Goal: Task Accomplishment & Management: Use online tool/utility

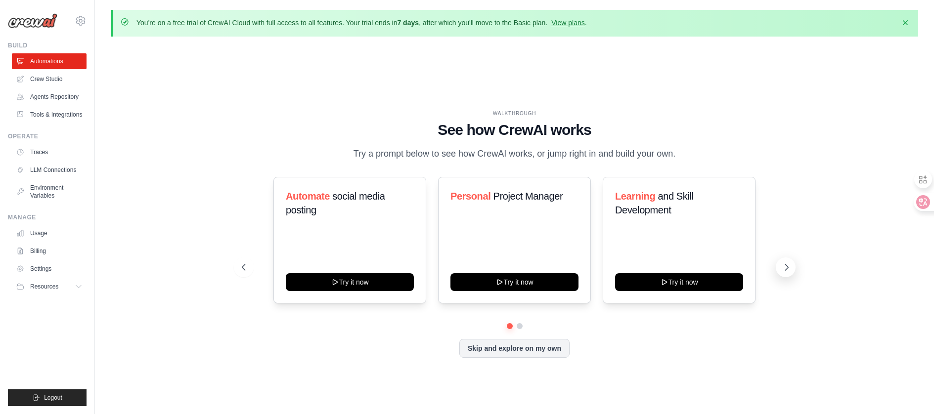
click at [783, 272] on icon at bounding box center [787, 268] width 10 height 10
click at [240, 271] on icon at bounding box center [243, 268] width 10 height 10
click at [238, 272] on icon at bounding box center [243, 268] width 10 height 10
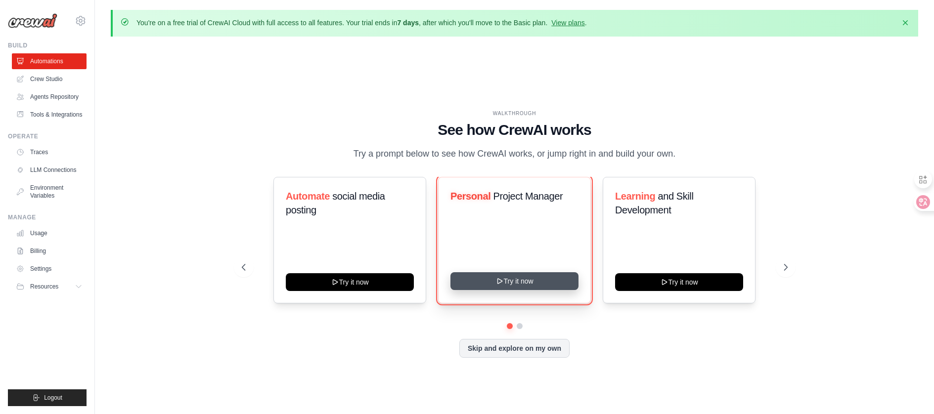
click at [499, 281] on button "Try it now" at bounding box center [515, 281] width 128 height 18
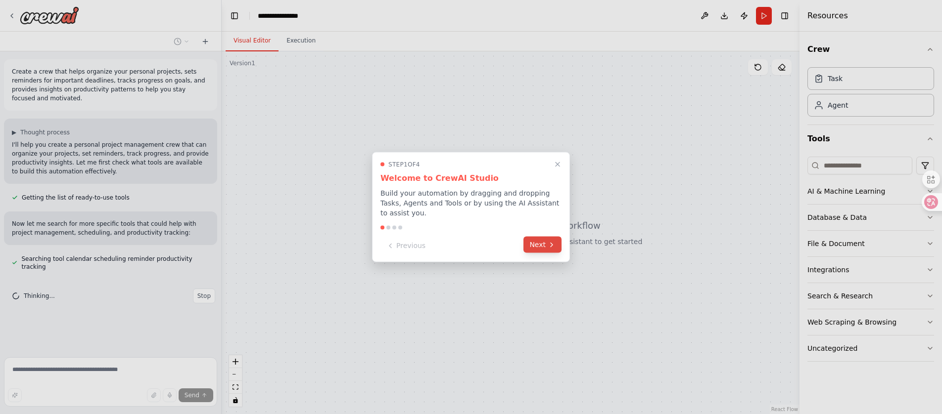
click at [543, 245] on button "Next" at bounding box center [542, 245] width 38 height 16
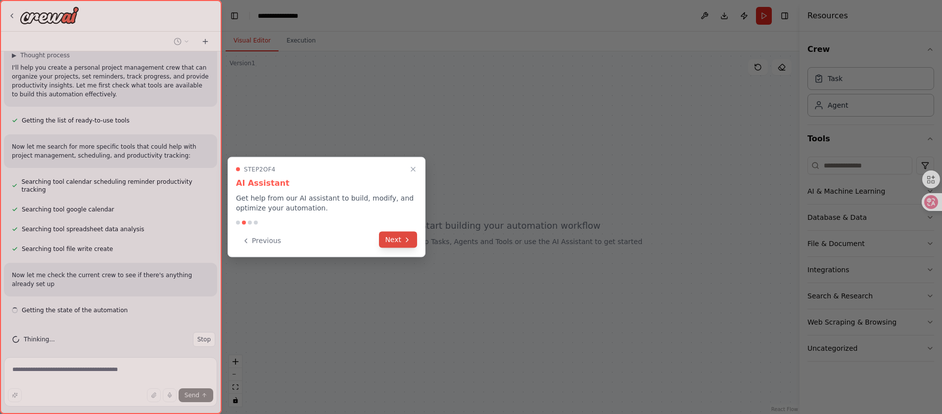
scroll to position [86, 0]
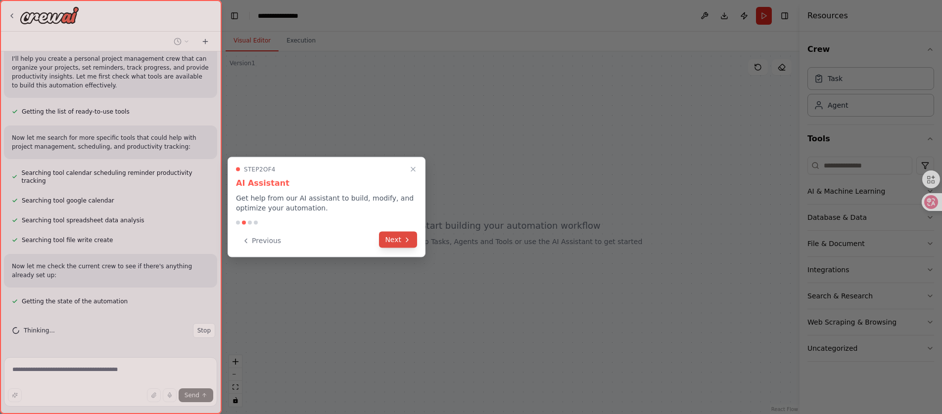
click at [384, 239] on button "Next" at bounding box center [398, 240] width 38 height 16
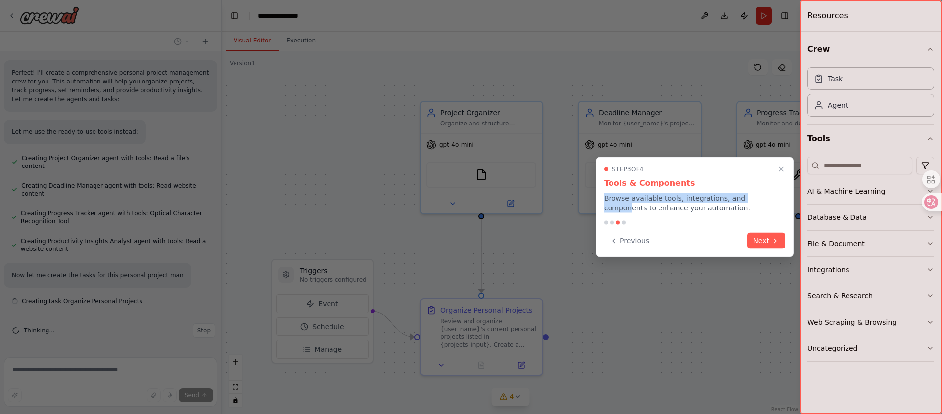
scroll to position [350, 0]
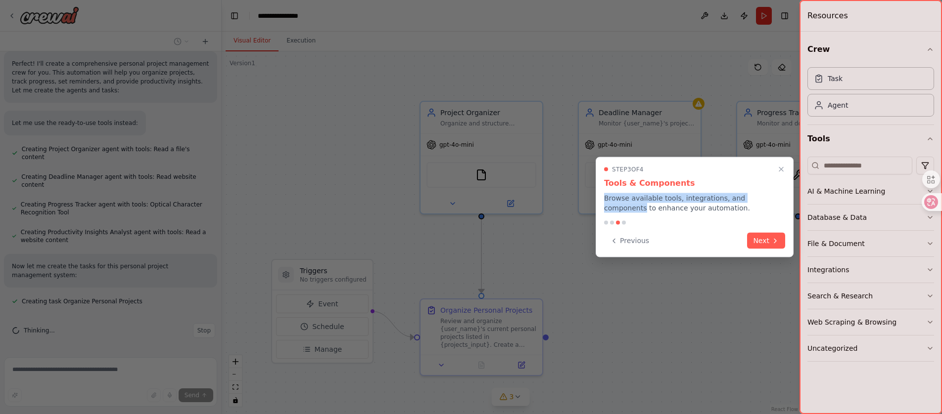
drag, startPoint x: 604, startPoint y: 197, endPoint x: 774, endPoint y: 201, distance: 169.7
click at [774, 201] on p "Browse available tools, integrations, and components to enhance your automation." at bounding box center [694, 203] width 181 height 20
click at [772, 201] on p "Browse available tools, integrations, and components to enhance your automation." at bounding box center [694, 203] width 181 height 20
click at [783, 238] on button "Next" at bounding box center [766, 240] width 38 height 16
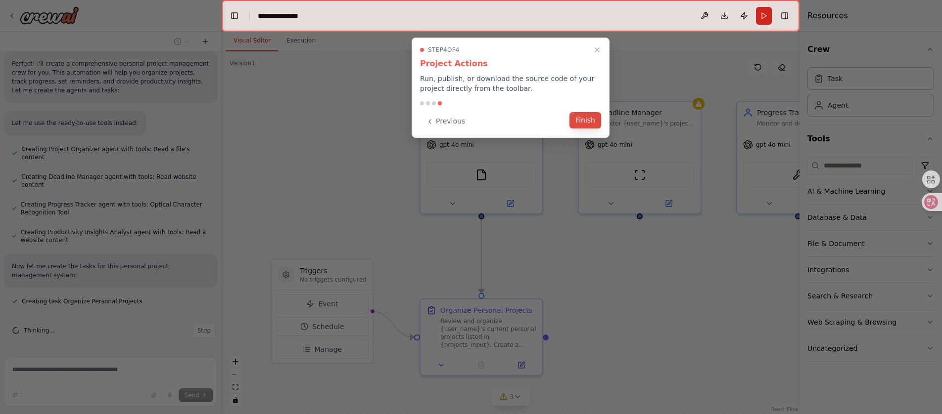
click at [577, 117] on button "Finish" at bounding box center [585, 120] width 32 height 16
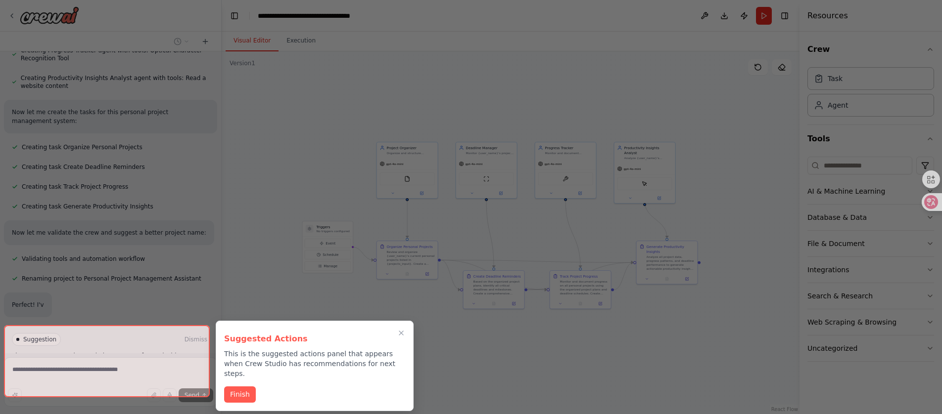
scroll to position [505, 0]
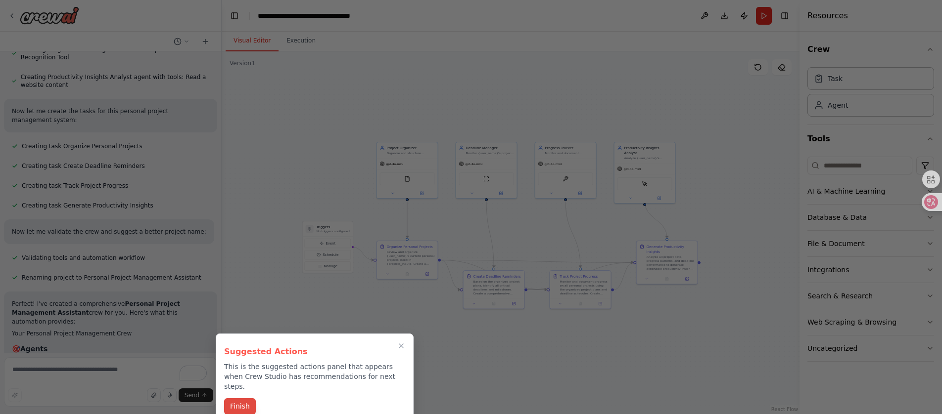
click at [237, 399] on button "Finish" at bounding box center [240, 407] width 32 height 16
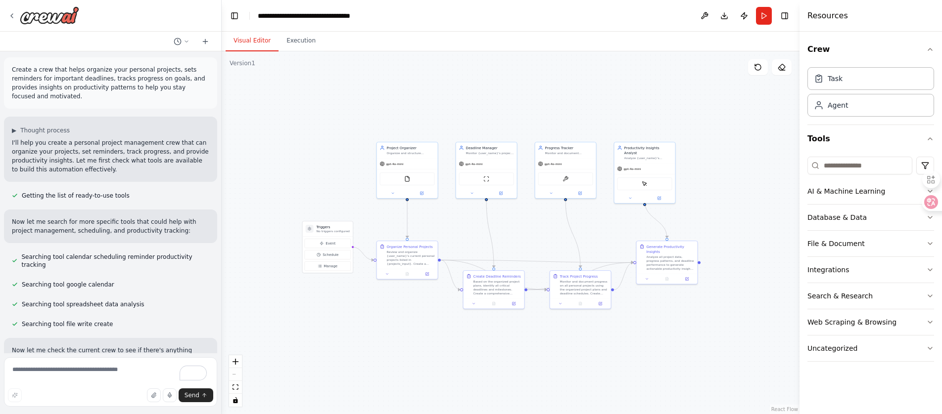
scroll to position [0, 0]
click at [205, 36] on button at bounding box center [205, 42] width 16 height 12
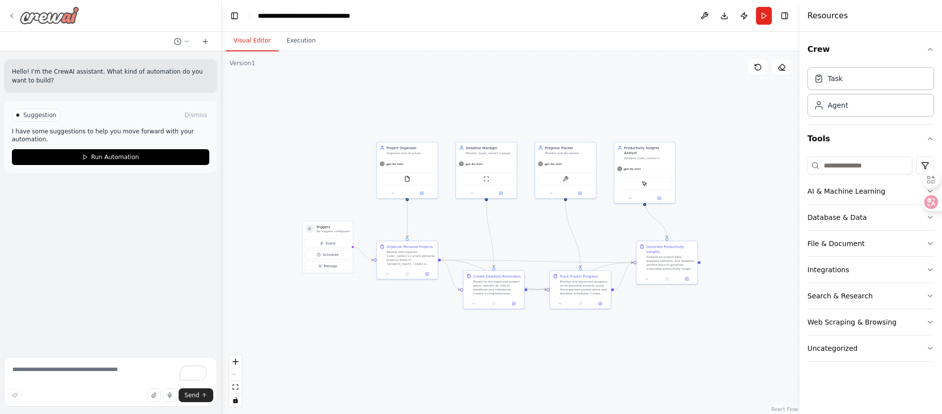
click at [13, 14] on icon at bounding box center [12, 16] width 8 height 8
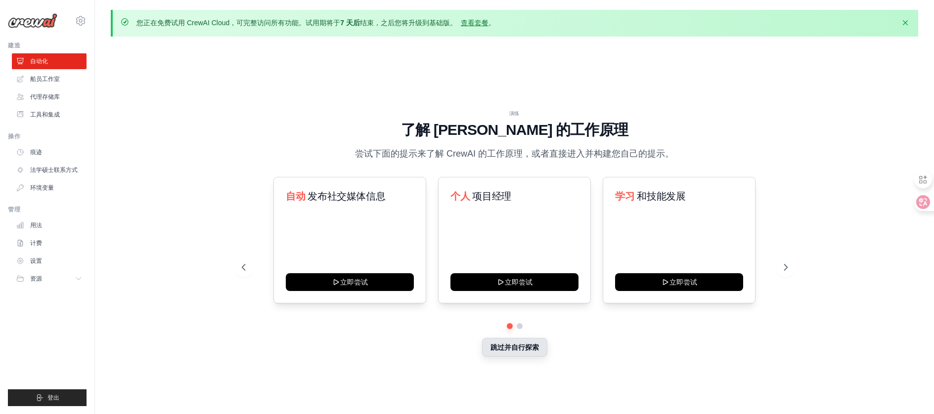
click at [511, 351] on font "跳过并自行探索" at bounding box center [515, 348] width 48 height 8
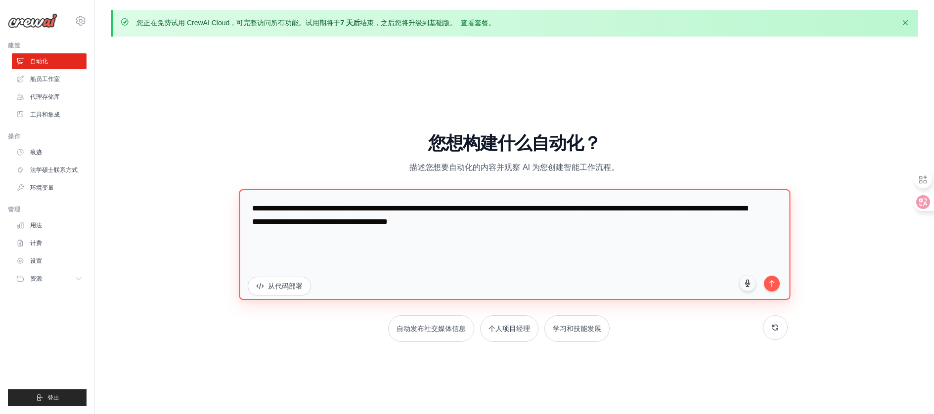
click at [346, 233] on textarea "**********" at bounding box center [514, 244] width 551 height 111
drag, startPoint x: 612, startPoint y: 222, endPoint x: 244, endPoint y: 201, distance: 369.0
click at [244, 201] on textarea "**********" at bounding box center [514, 244] width 551 height 111
click at [321, 210] on textarea "**********" at bounding box center [514, 244] width 551 height 111
drag, startPoint x: 279, startPoint y: 213, endPoint x: 699, endPoint y: 233, distance: 420.8
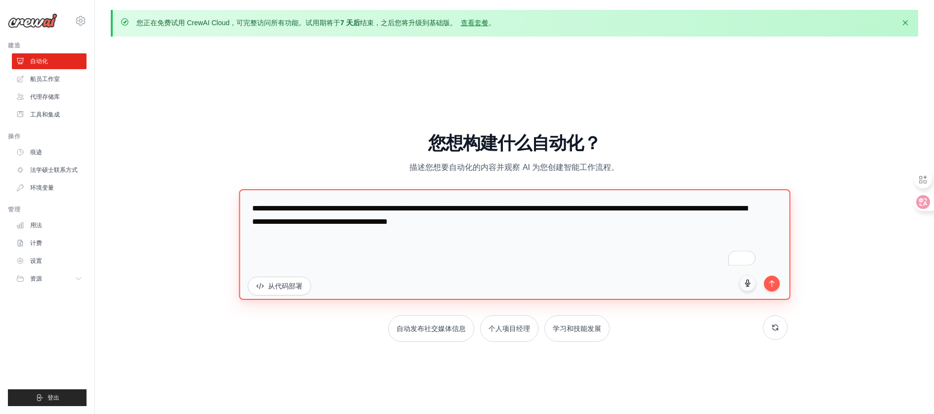
click at [699, 233] on textarea "**********" at bounding box center [514, 244] width 551 height 111
drag, startPoint x: 602, startPoint y: 221, endPoint x: 219, endPoint y: 209, distance: 383.4
click at [219, 209] on div "演练 了解 CrewAI 的工作原理 尝试下面的提示来了解 CrewAI 的工作原理，或者直接进入并构建您自己的提示。 自动 发布社交媒体信息 立即尝试 个人…" at bounding box center [515, 242] width 808 height 395
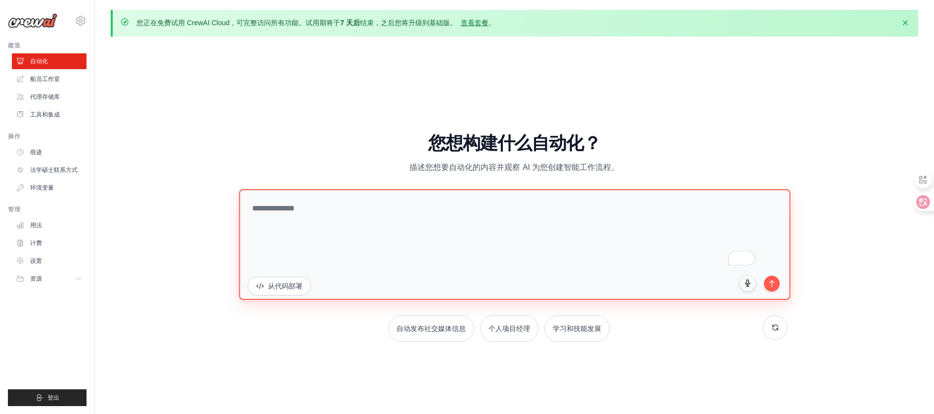
click at [285, 232] on textarea "To enrich screen reader interactions, please activate Accessibility in Grammarl…" at bounding box center [514, 244] width 551 height 111
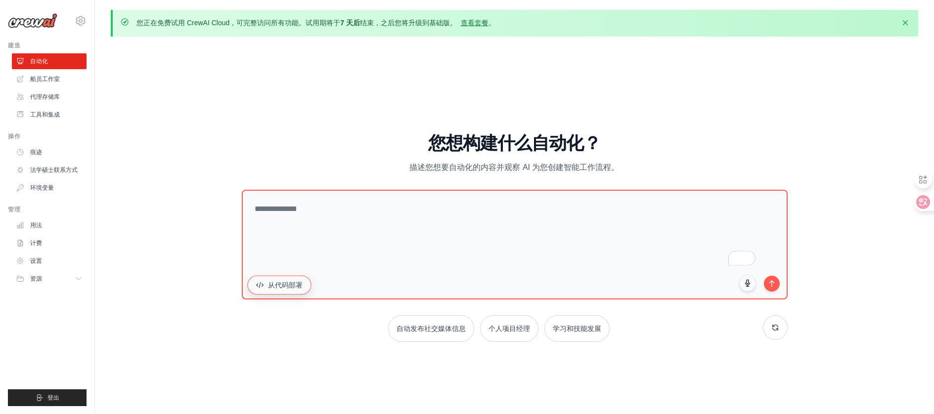
click at [287, 278] on button "从代码部署" at bounding box center [279, 285] width 64 height 19
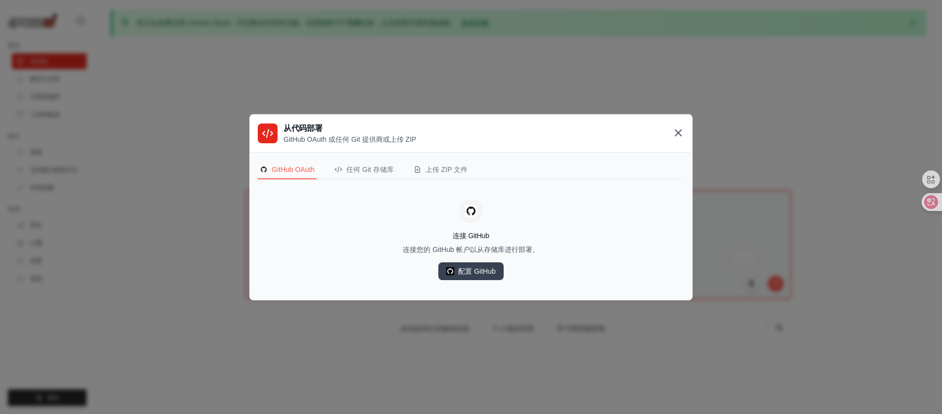
click at [679, 133] on icon at bounding box center [678, 133] width 6 height 6
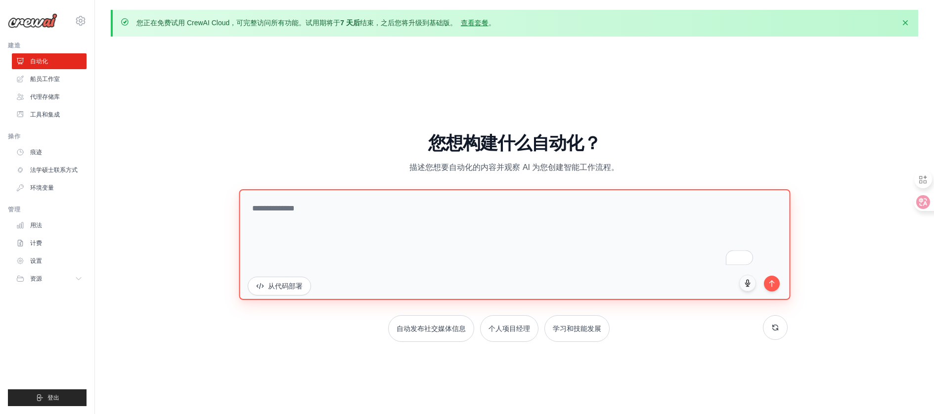
click at [398, 216] on textarea "To enrich screen reader interactions, please activate Accessibility in Grammarl…" at bounding box center [514, 244] width 551 height 111
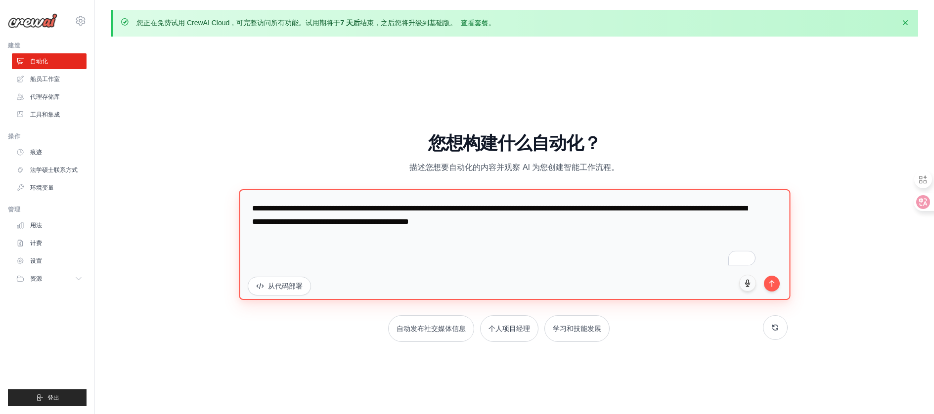
click at [470, 204] on textarea "**********" at bounding box center [514, 244] width 551 height 111
click at [493, 205] on textarea "**********" at bounding box center [514, 244] width 551 height 111
drag, startPoint x: 428, startPoint y: 245, endPoint x: 410, endPoint y: 245, distance: 18.3
click at [410, 245] on textarea "**********" at bounding box center [514, 244] width 551 height 111
click at [456, 248] on textarea "**********" at bounding box center [514, 244] width 551 height 111
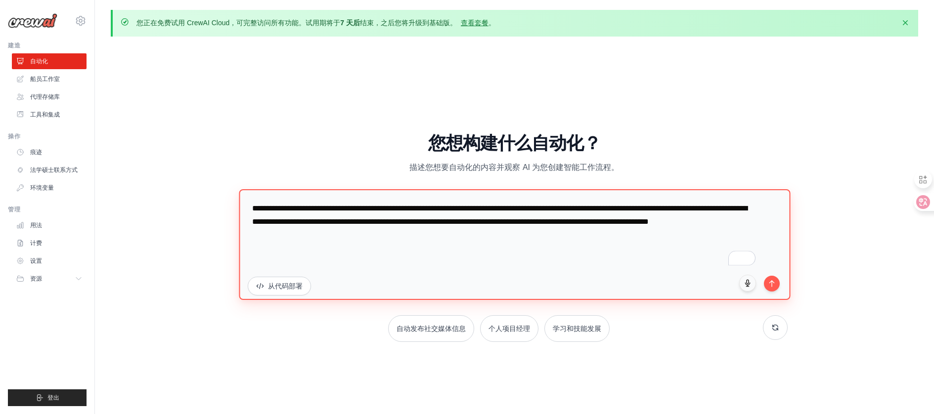
drag, startPoint x: 594, startPoint y: 257, endPoint x: 175, endPoint y: 180, distance: 425.9
click at [175, 180] on div "演练 了解 CrewAI 的工作原理 尝试下面的提示来了解 CrewAI 的工作原理，或者直接进入并构建您自己的提示。 自动 发布社交媒体信息 立即尝试 个人…" at bounding box center [515, 242] width 808 height 395
type textarea "**********"
click at [639, 268] on textarea "**********" at bounding box center [514, 244] width 551 height 111
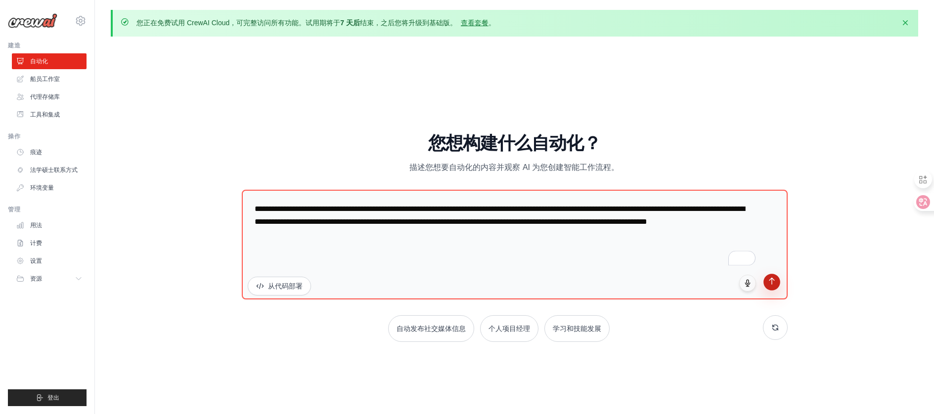
click at [771, 285] on button "submit" at bounding box center [772, 282] width 17 height 17
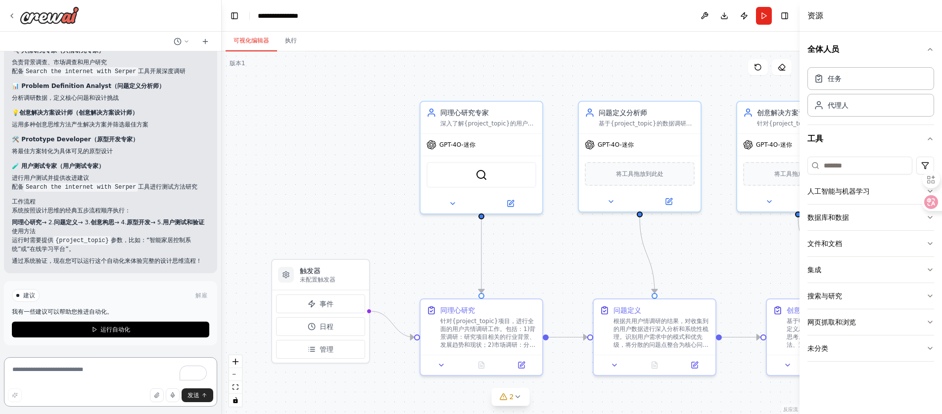
scroll to position [768, 0]
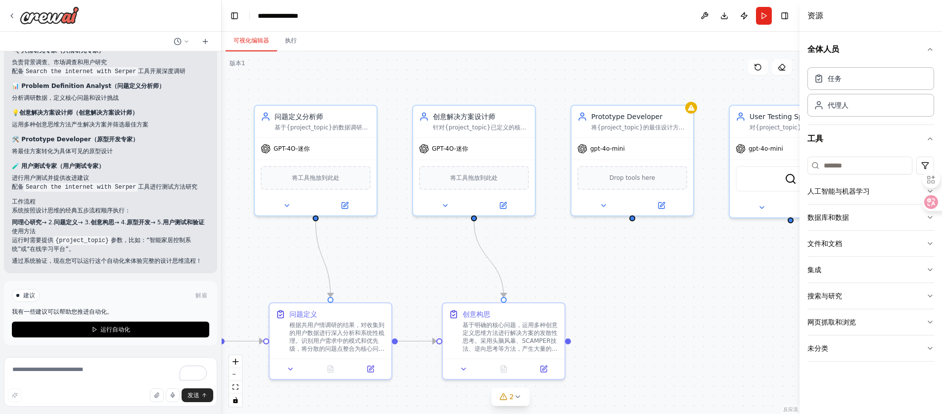
drag, startPoint x: 573, startPoint y: 236, endPoint x: 261, endPoint y: 239, distance: 312.1
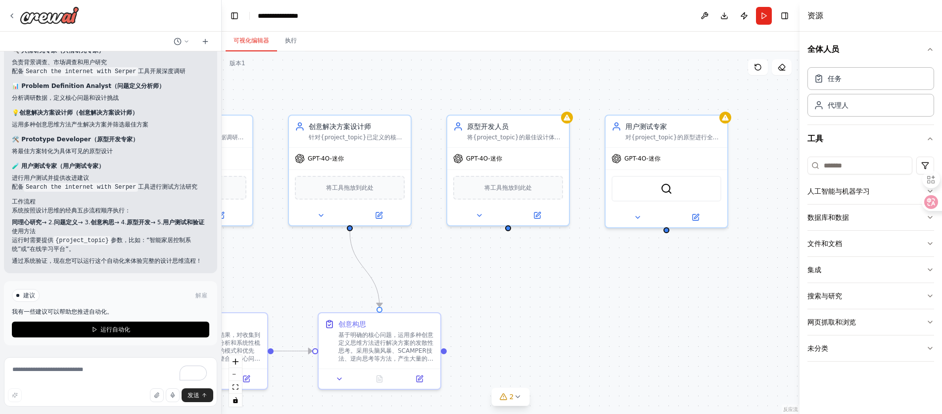
drag, startPoint x: 626, startPoint y: 246, endPoint x: 503, endPoint y: 257, distance: 123.1
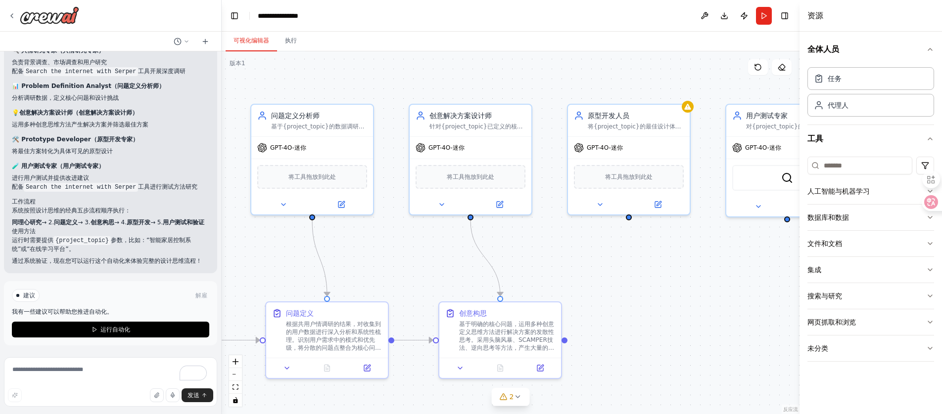
drag, startPoint x: 456, startPoint y: 267, endPoint x: 583, endPoint y: 255, distance: 126.7
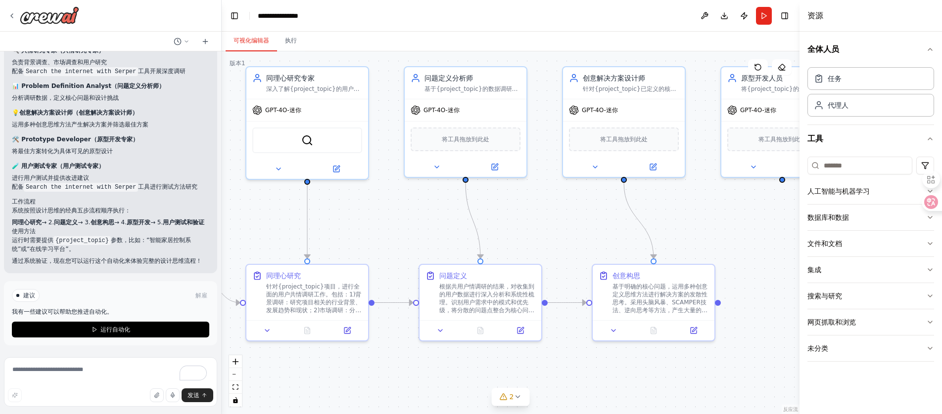
drag, startPoint x: 427, startPoint y: 269, endPoint x: 576, endPoint y: 231, distance: 153.4
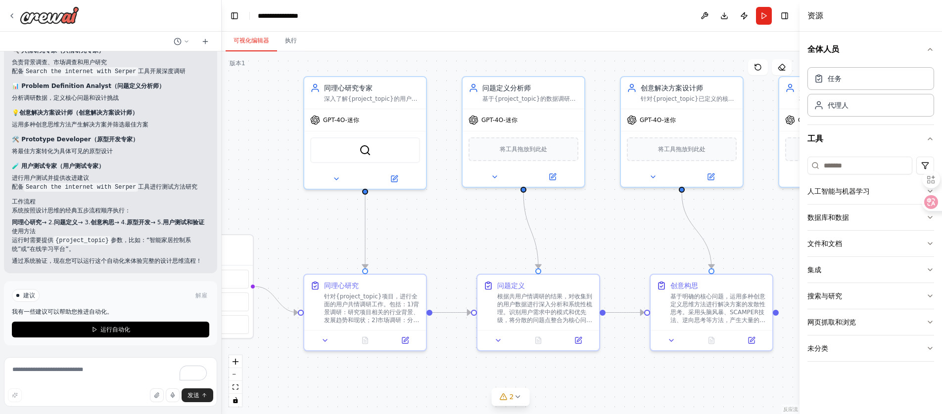
drag, startPoint x: 558, startPoint y: 235, endPoint x: 604, endPoint y: 241, distance: 46.4
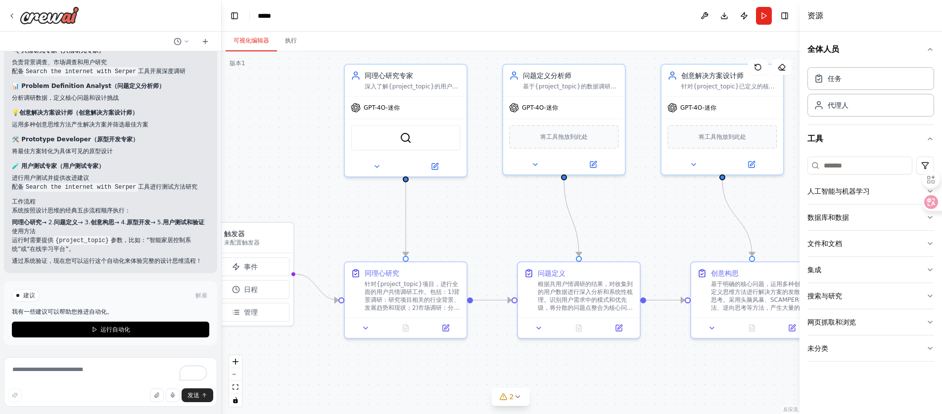
drag, startPoint x: 435, startPoint y: 241, endPoint x: 487, endPoint y: 225, distance: 54.3
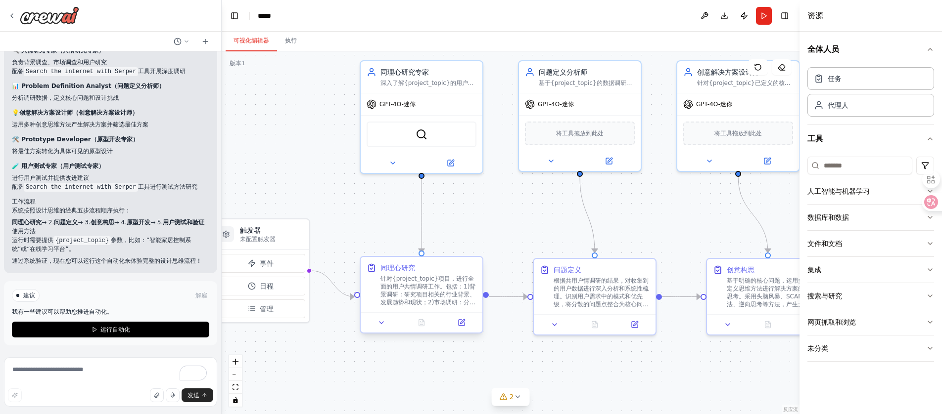
click at [448, 296] on font "针对{project_topic}项目，进行全面的用户共情调研工作。包括：1)背景调研：研究项目相关的行业背景、发展趋势和现状；2)市场调研：分析目标市场规模…" at bounding box center [427, 310] width 95 height 70
click at [383, 324] on icon at bounding box center [381, 323] width 8 height 8
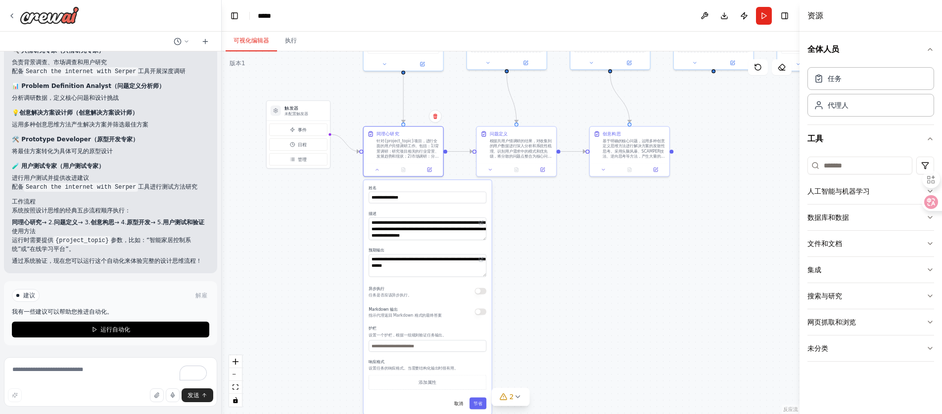
drag, startPoint x: 551, startPoint y: 368, endPoint x: 511, endPoint y: 237, distance: 137.0
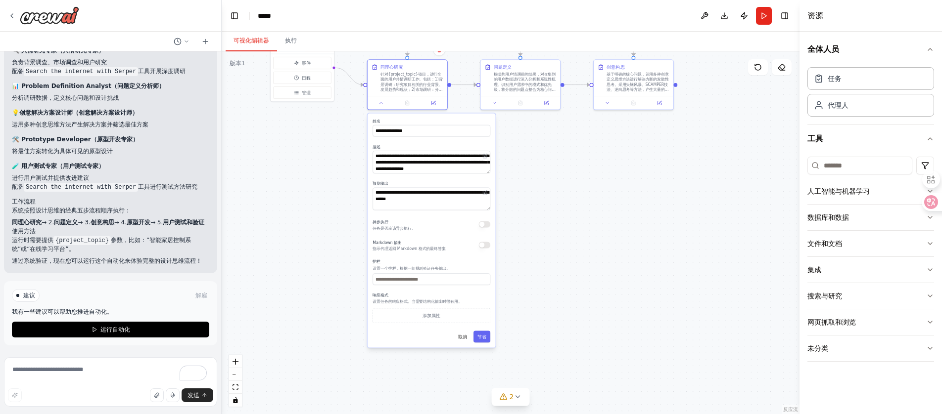
drag, startPoint x: 526, startPoint y: 310, endPoint x: 526, endPoint y: 232, distance: 78.1
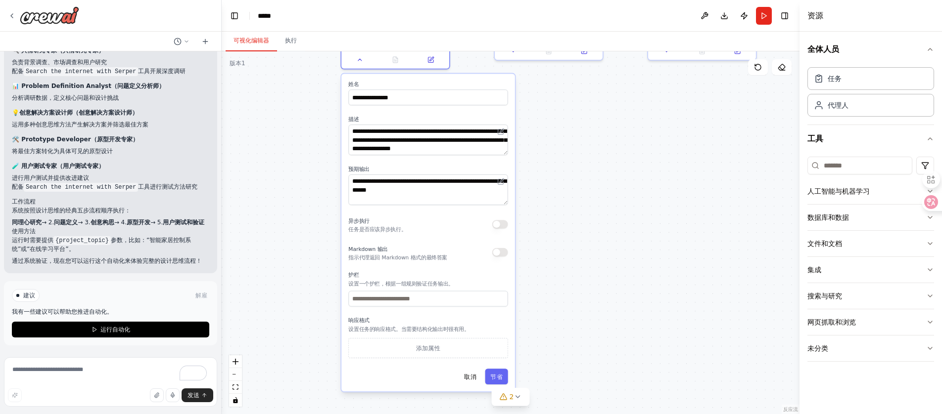
drag, startPoint x: 505, startPoint y: 122, endPoint x: 506, endPoint y: 128, distance: 5.5
click at [506, 128] on div "**********" at bounding box center [427, 140] width 159 height 31
drag, startPoint x: 392, startPoint y: 185, endPoint x: 450, endPoint y: 197, distance: 58.6
click at [428, 197] on textarea "**********" at bounding box center [427, 190] width 159 height 31
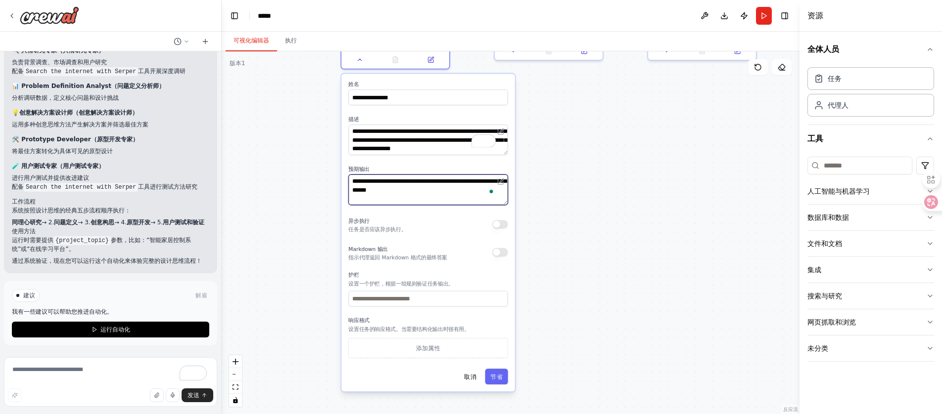
click at [453, 197] on textarea "**********" at bounding box center [427, 190] width 159 height 31
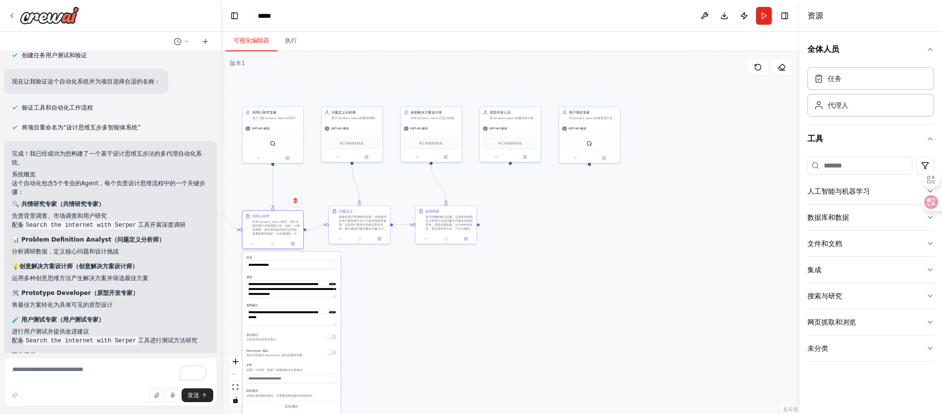
drag, startPoint x: 553, startPoint y: 219, endPoint x: 464, endPoint y: 295, distance: 117.5
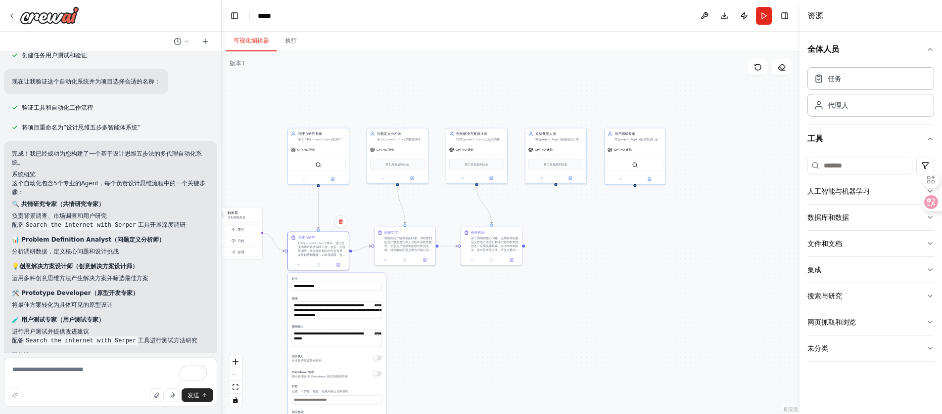
drag, startPoint x: 446, startPoint y: 306, endPoint x: 512, endPoint y: 302, distance: 66.9
click at [566, 137] on font "将{project_topic}的最佳设计体验方案转化为具体的原型表现，创建语音的原型演示文档，仔细呈现设计解决方案的功能和用户" at bounding box center [558, 143] width 47 height 15
click at [543, 179] on button at bounding box center [541, 178] width 28 height 6
click at [543, 178] on button at bounding box center [541, 178] width 28 height 6
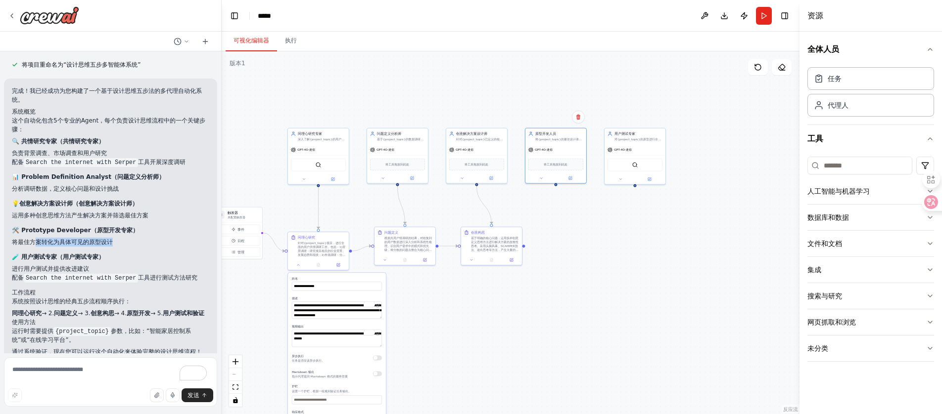
drag, startPoint x: 36, startPoint y: 254, endPoint x: 113, endPoint y: 248, distance: 76.9
click at [113, 247] on li "将最佳方案转化为具体可见的原型设计" at bounding box center [110, 242] width 197 height 9
click at [71, 256] on div "完成！我已经成功为您构建了一个基于设计思维五步法的多代理自动化系统。 系统概览 这个自动化包含5个专业的Agent，每个负责设计思维流程中的一个关键步骤： 🔍…" at bounding box center [110, 222] width 197 height 270
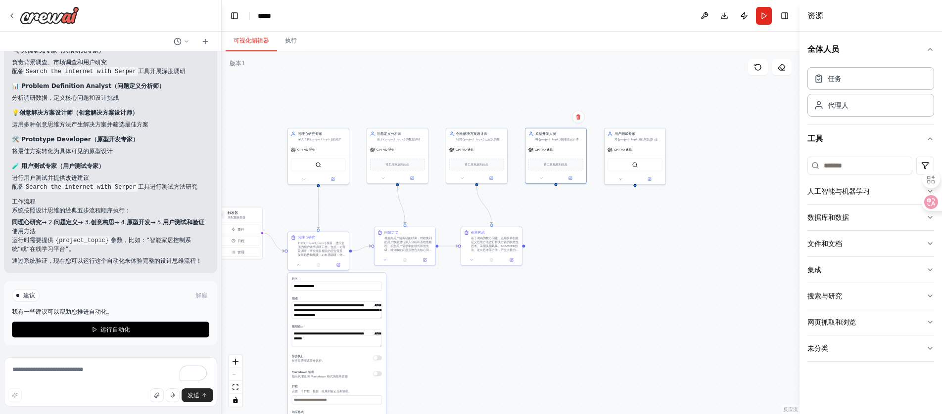
scroll to position [768, 0]
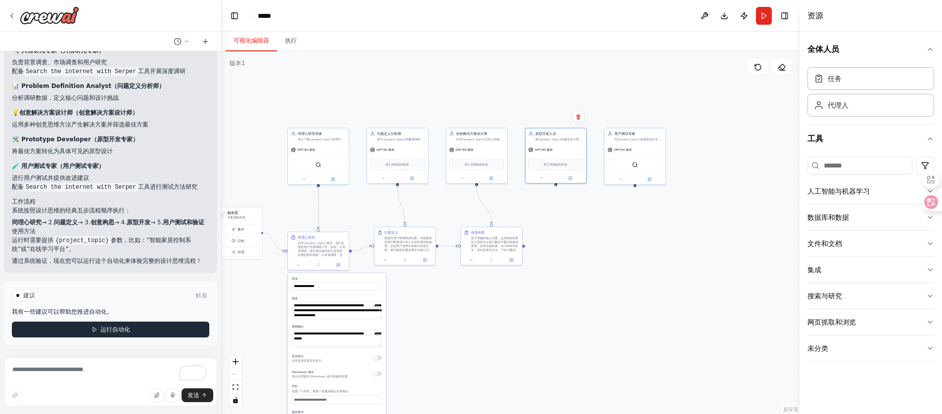
click at [95, 331] on button "运行自动化" at bounding box center [110, 330] width 197 height 16
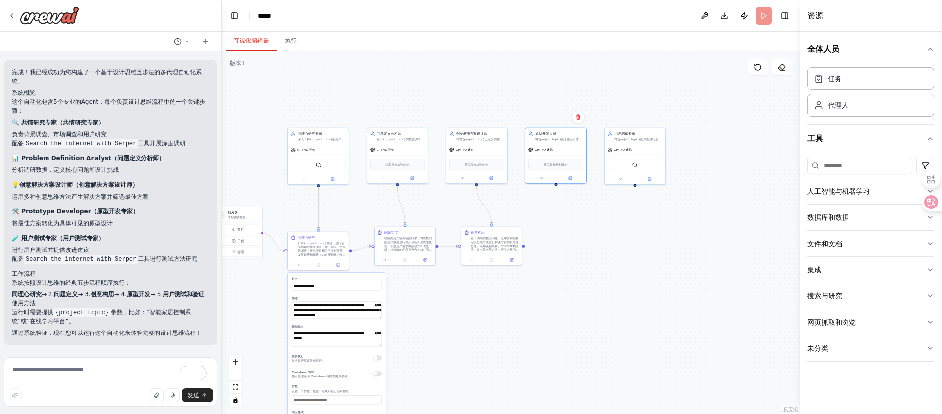
scroll to position [695, 0]
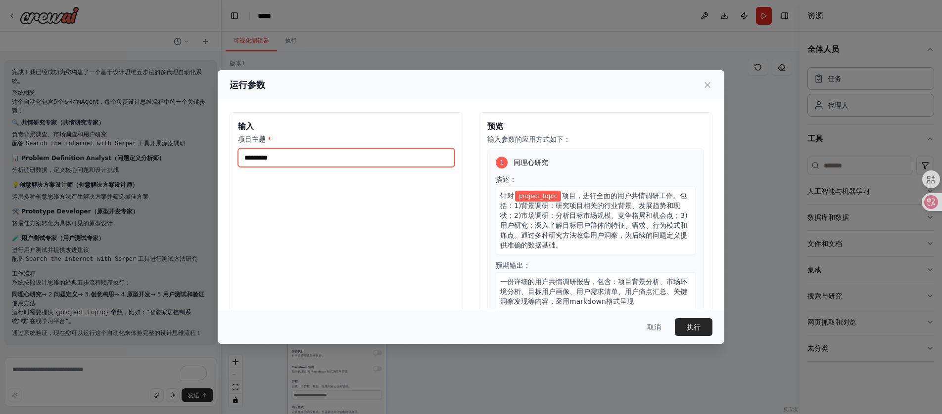
click at [356, 160] on input "项目主题 *" at bounding box center [346, 157] width 217 height 19
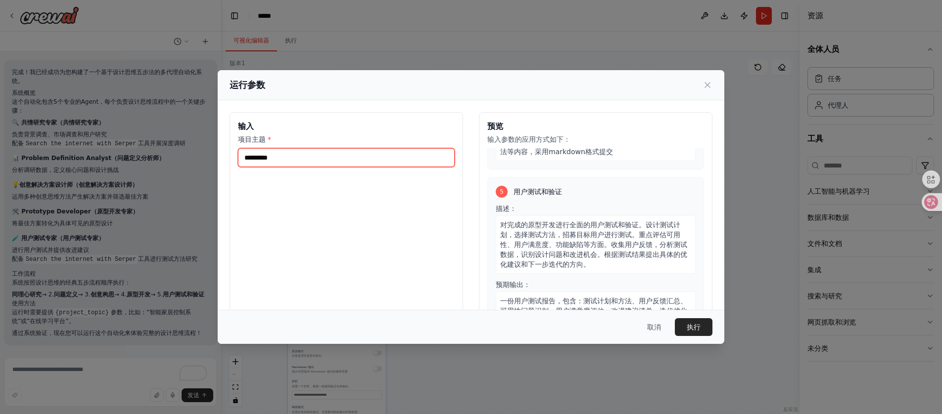
scroll to position [658, 0]
type input "*********"
click at [687, 326] on font "执行" at bounding box center [693, 327] width 14 height 8
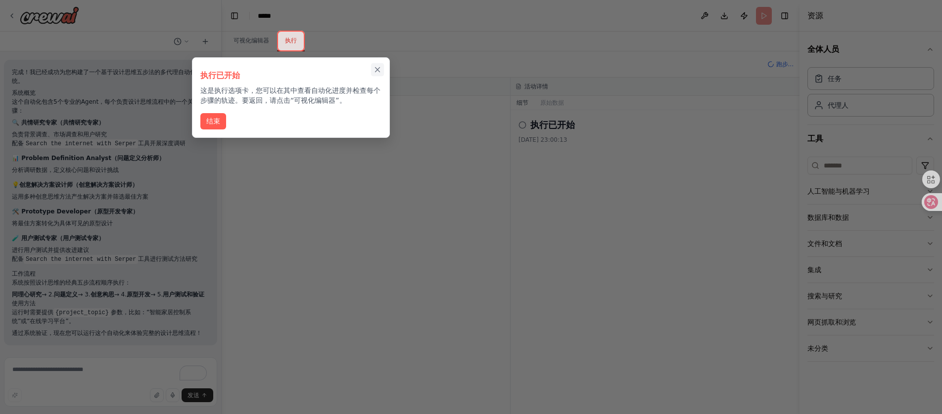
click at [380, 67] on icon "关闭演练" at bounding box center [377, 69] width 9 height 9
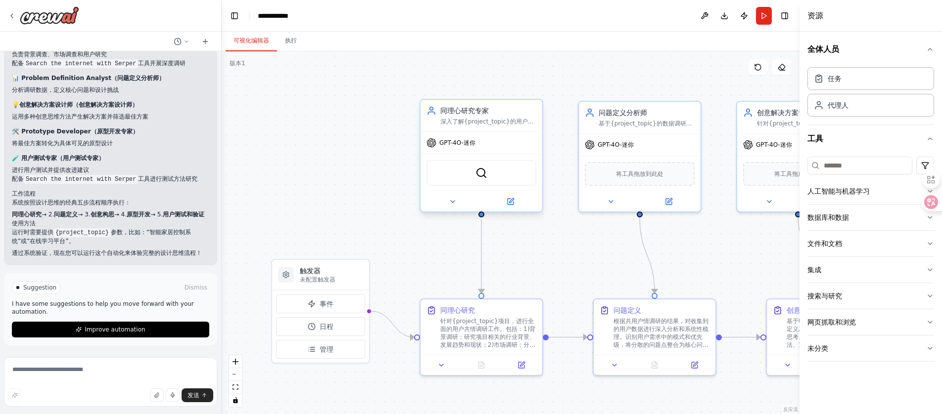
scroll to position [768, 0]
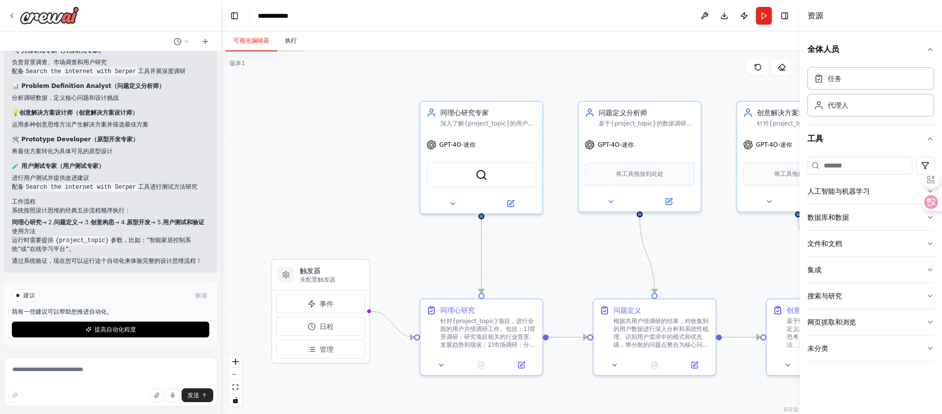
click at [294, 42] on font "执行" at bounding box center [291, 40] width 12 height 7
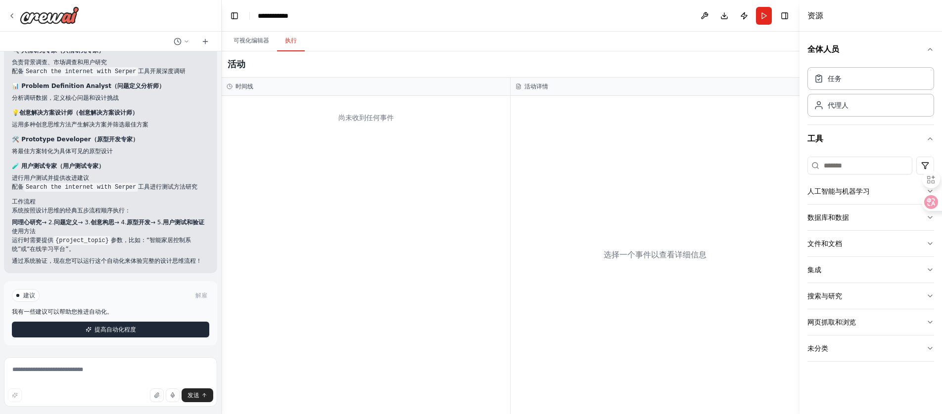
click at [147, 331] on button "提高自动化程度" at bounding box center [110, 330] width 197 height 16
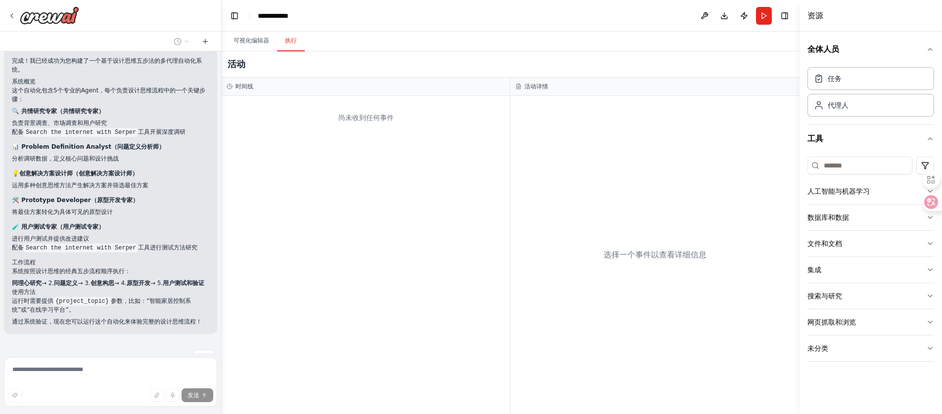
scroll to position [734, 0]
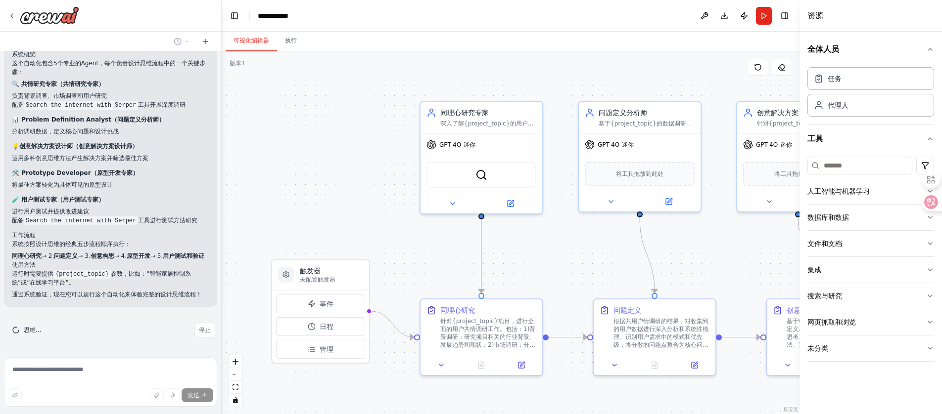
click at [251, 37] on font "可视化编辑器" at bounding box center [251, 40] width 36 height 7
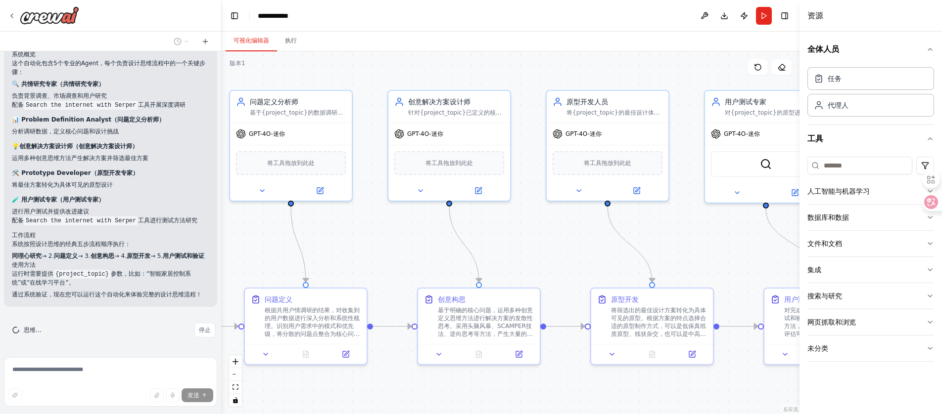
drag, startPoint x: 547, startPoint y: 241, endPoint x: 198, endPoint y: 230, distance: 348.8
click at [198, 230] on div "我想要完成构建一个遵循设计思维五步法“共情、定义、创意、原型、测试”为理论框架的多Agent系统，每个Agent都需要其中的一个解决环节。共情：包含针对设计项…" at bounding box center [471, 207] width 942 height 414
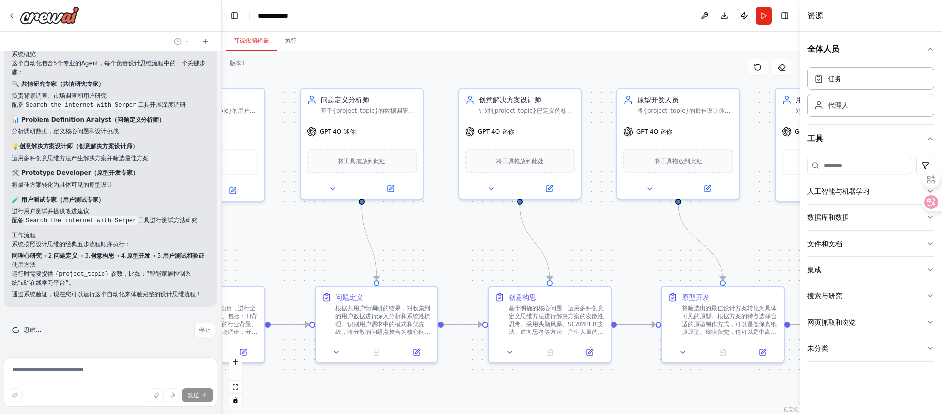
drag, startPoint x: 548, startPoint y: 244, endPoint x: 622, endPoint y: 244, distance: 73.7
click at [631, 242] on div ".deletable-edge-delete-btn { width: 20px; height: 20px; border: 0px solid #ffff…" at bounding box center [511, 232] width 578 height 363
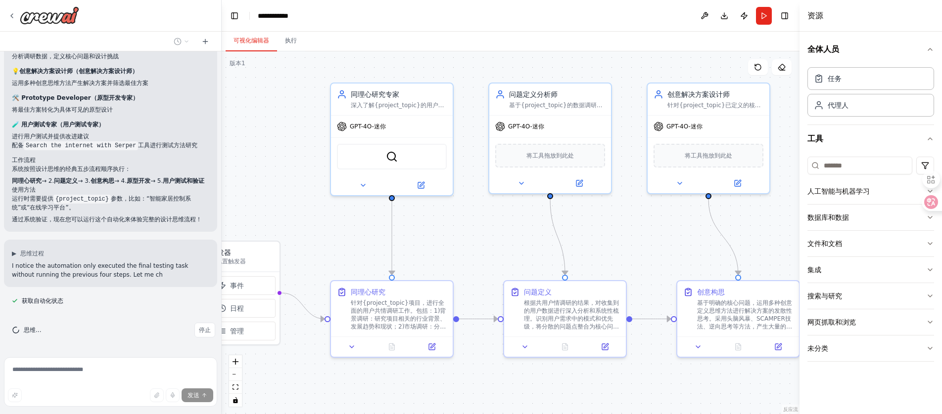
drag, startPoint x: 322, startPoint y: 243, endPoint x: 499, endPoint y: 238, distance: 176.6
click at [499, 238] on div ".deletable-edge-delete-btn { width: 20px; height: 20px; border: 0px solid #ffff…" at bounding box center [511, 232] width 578 height 363
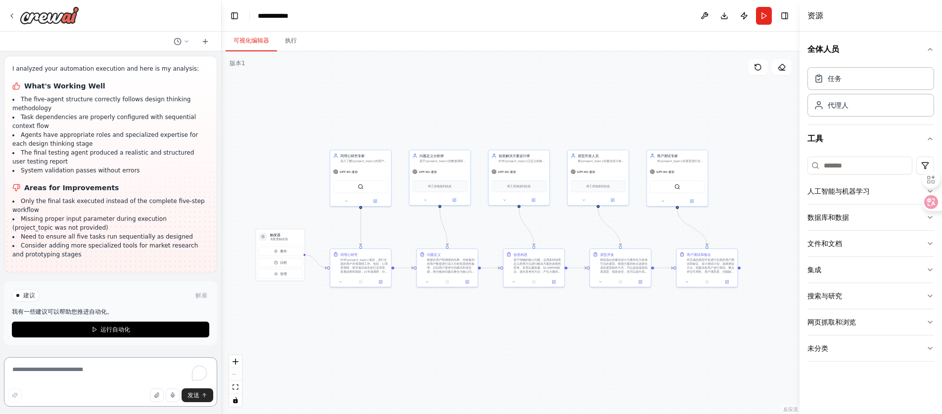
scroll to position [1159, 0]
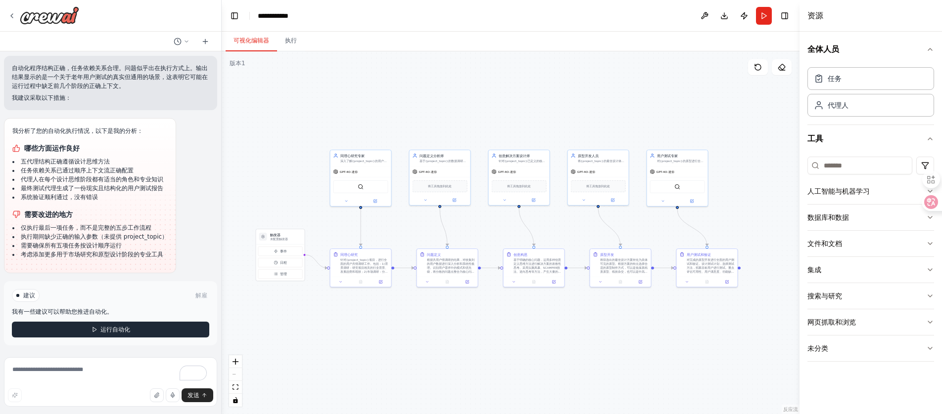
click at [91, 330] on icon at bounding box center [94, 330] width 6 height 6
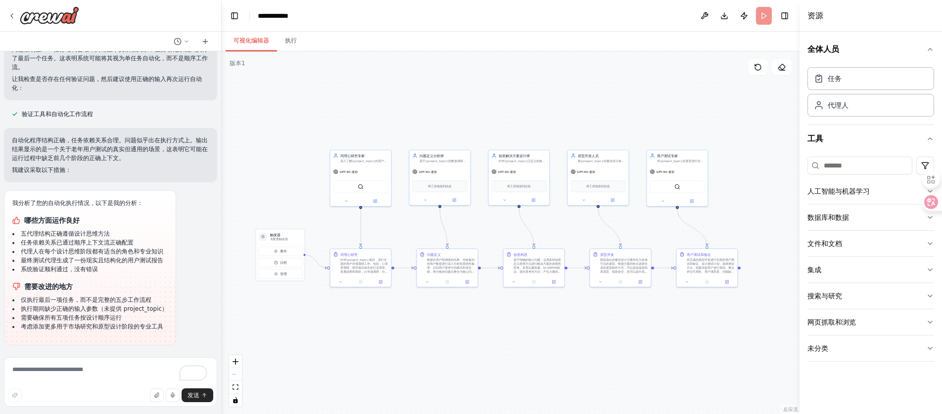
scroll to position [1087, 0]
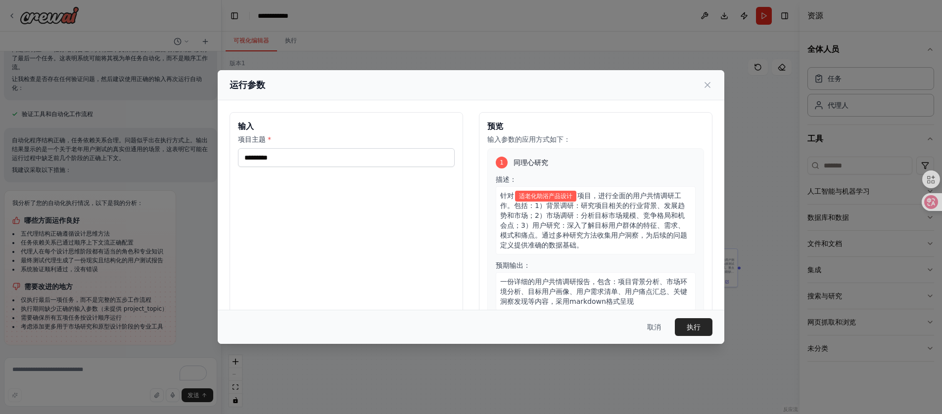
click at [528, 194] on font "适老化助浴产品设计" at bounding box center [545, 196] width 53 height 7
click at [692, 329] on font "执行" at bounding box center [693, 327] width 14 height 8
